Goal: Information Seeking & Learning: Learn about a topic

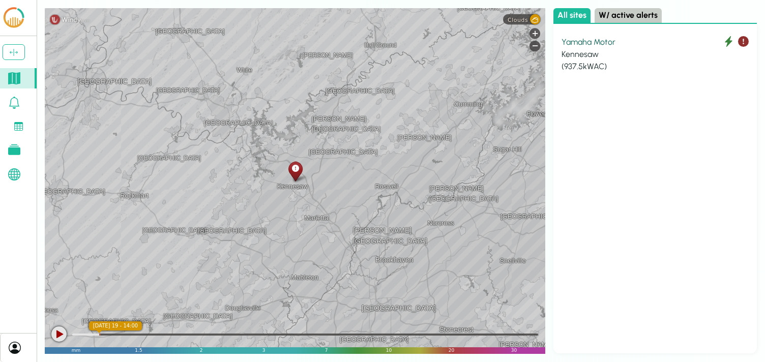
click at [619, 50] on div "Kennesaw" at bounding box center [654, 54] width 187 height 12
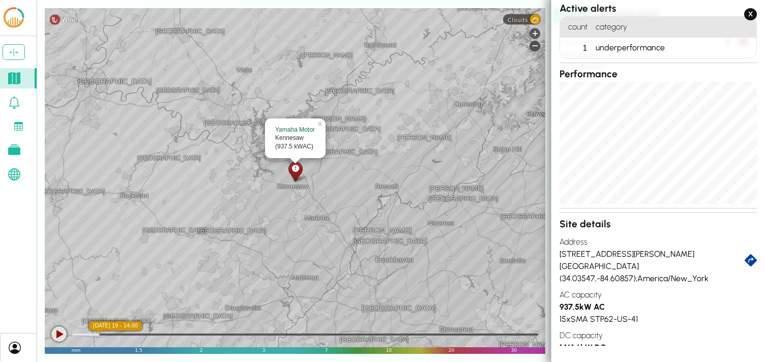
scroll to position [189, 0]
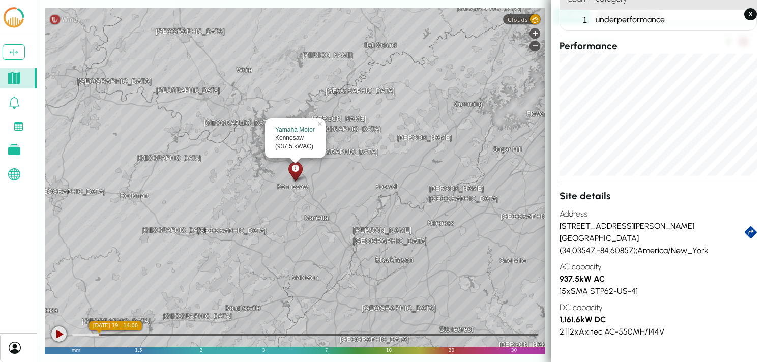
drag, startPoint x: 640, startPoint y: 238, endPoint x: 556, endPoint y: 225, distance: 84.4
click at [556, 225] on section "Yamaha Motor Kennesaw view site AI Summary (experimental) The Kennesaw PV syste…" at bounding box center [658, 173] width 214 height 346
copy div "[STREET_ADDRESS][PERSON_NAME]"
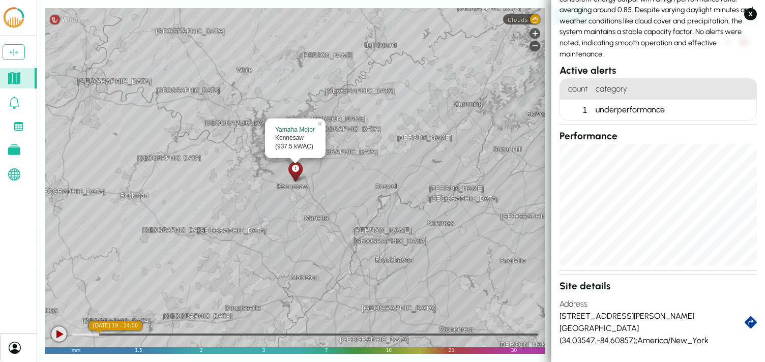
scroll to position [34, 0]
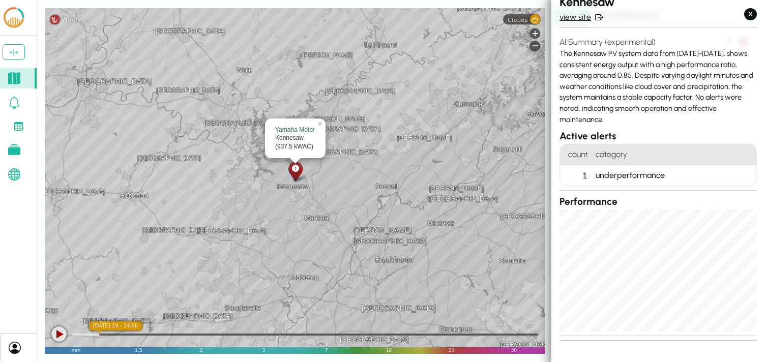
click at [579, 16] on link "view site" at bounding box center [657, 17] width 197 height 12
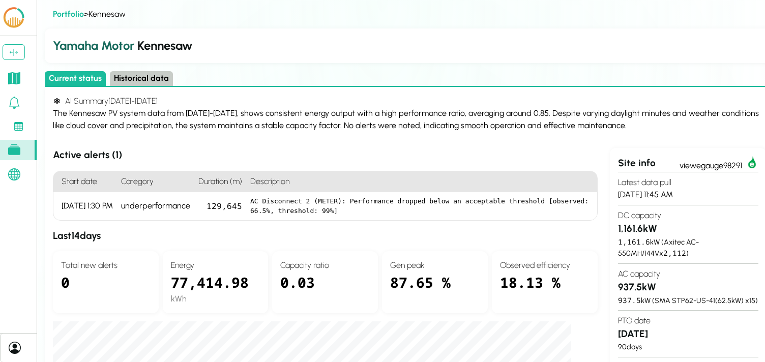
click at [130, 84] on button "Historical data" at bounding box center [141, 78] width 63 height 15
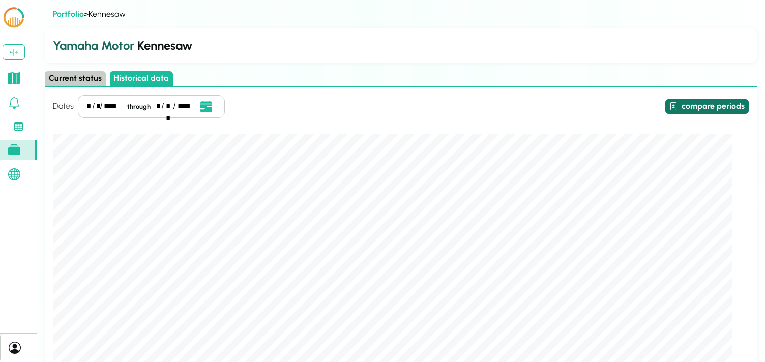
click at [678, 106] on button "compare periods" at bounding box center [706, 106] width 83 height 15
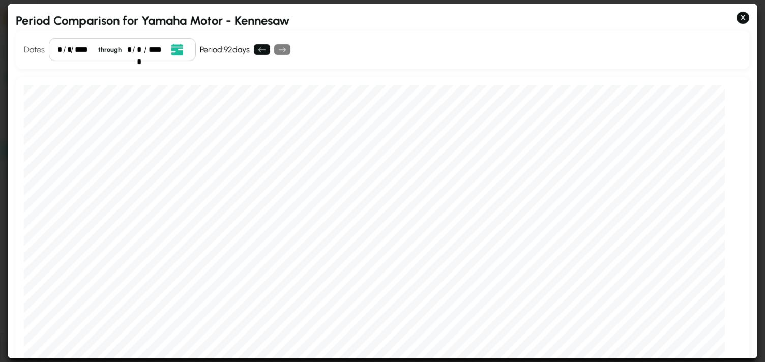
click at [70, 48] on div "* / * / **** through * / ** / ****" at bounding box center [122, 49] width 147 height 23
click at [58, 49] on div "*" at bounding box center [59, 50] width 5 height 12
click at [481, 53] on div "Dates * / ** / **** through * / ** / **** Event Date, [DATE] [DATE] S M T W T F…" at bounding box center [382, 49] width 733 height 39
click at [58, 50] on div "*" at bounding box center [59, 50] width 5 height 12
click at [57, 49] on div "*" at bounding box center [59, 50] width 5 height 12
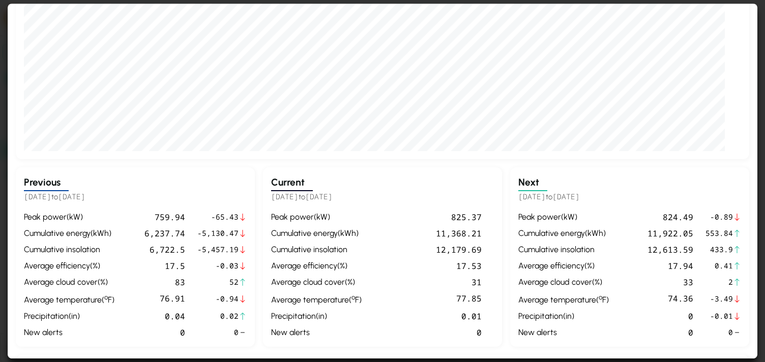
scroll to position [229, 0]
